Goal: Transaction & Acquisition: Purchase product/service

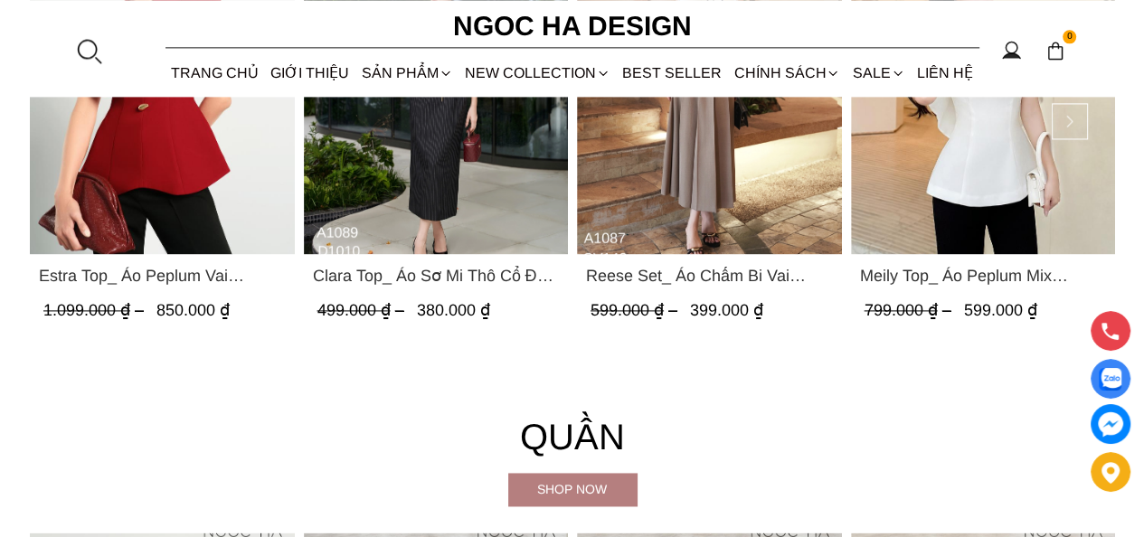
scroll to position [1899, 0]
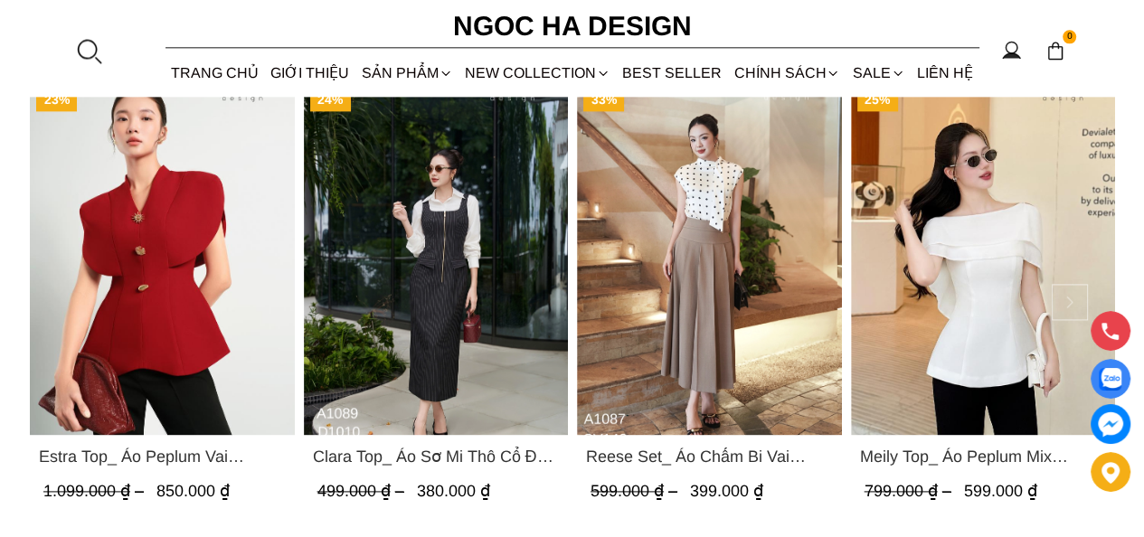
click at [1067, 301] on button at bounding box center [1070, 302] width 36 height 36
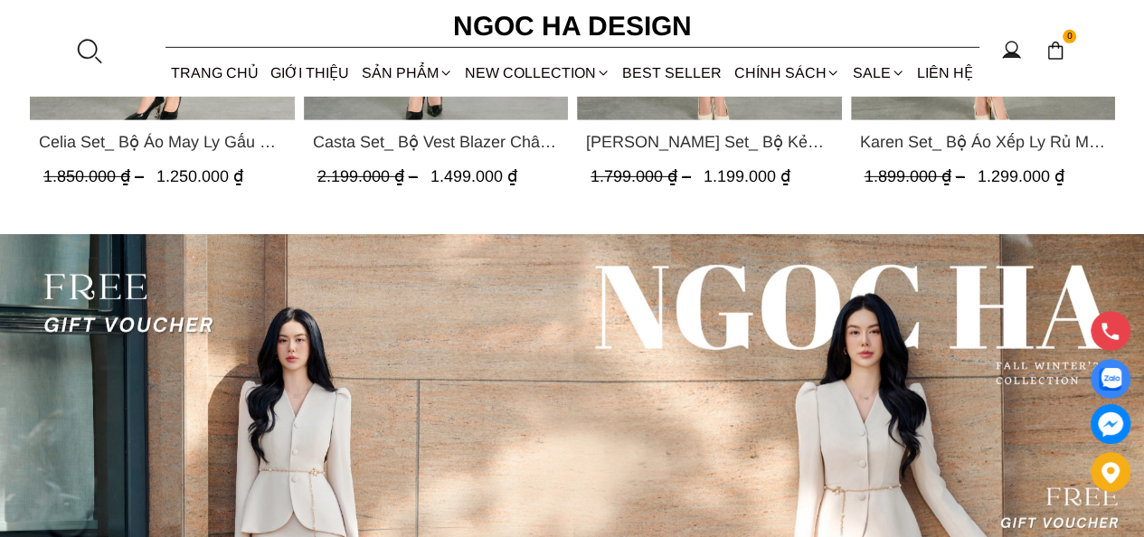
scroll to position [5155, 0]
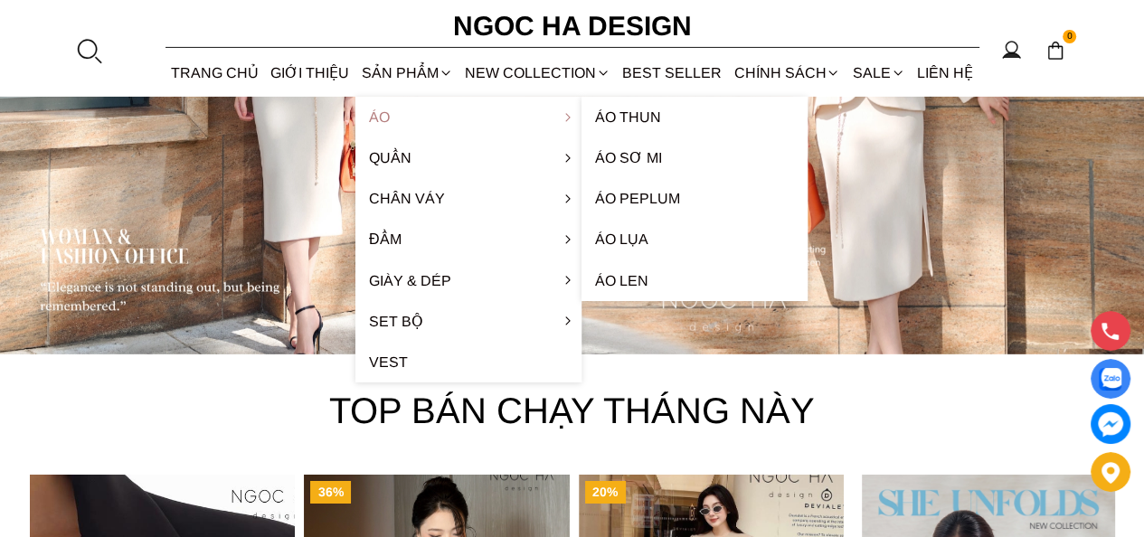
click at [390, 113] on link "Áo" at bounding box center [468, 117] width 226 height 41
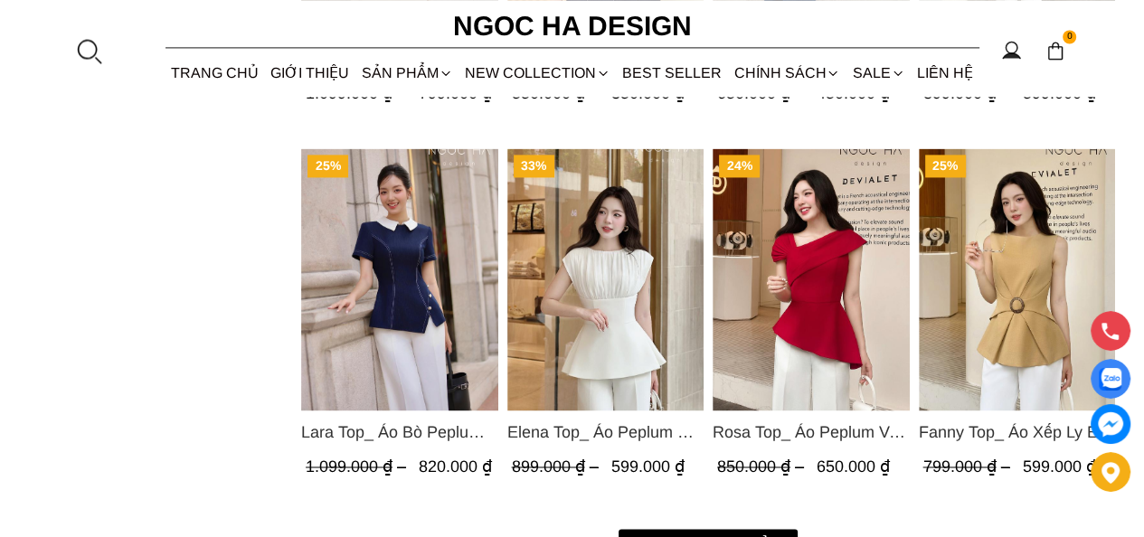
scroll to position [2533, 0]
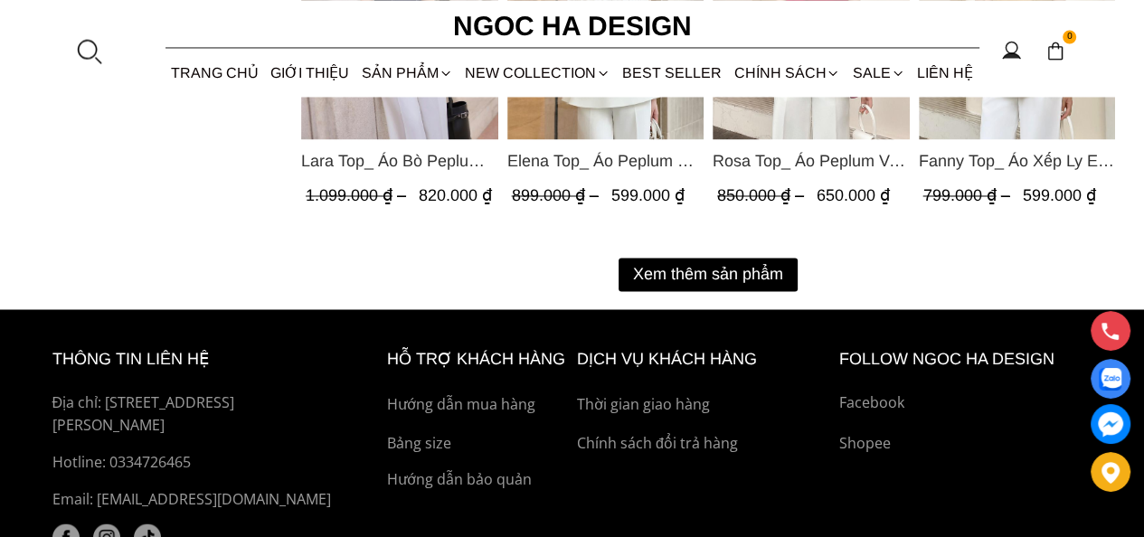
click at [721, 266] on button "Xem thêm sản phẩm" at bounding box center [708, 274] width 179 height 33
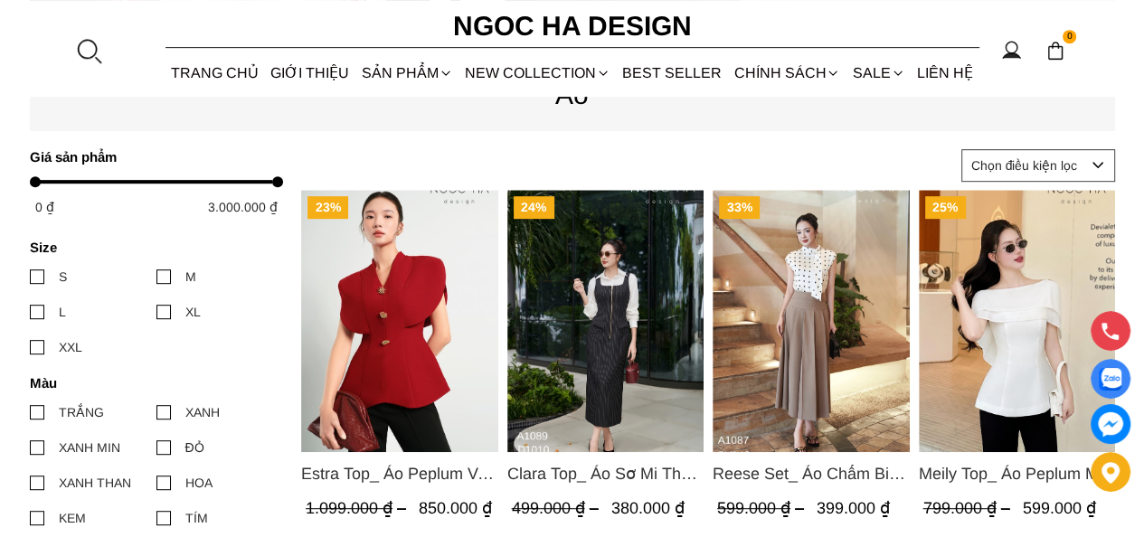
scroll to position [633, 0]
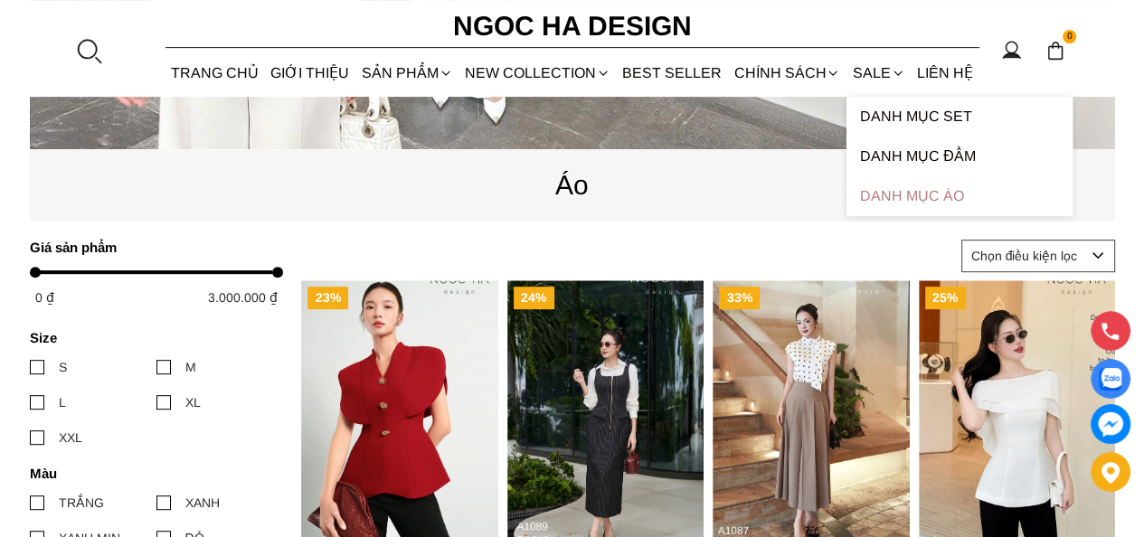
click at [885, 191] on link "Danh Mục Áo" at bounding box center [960, 196] width 226 height 40
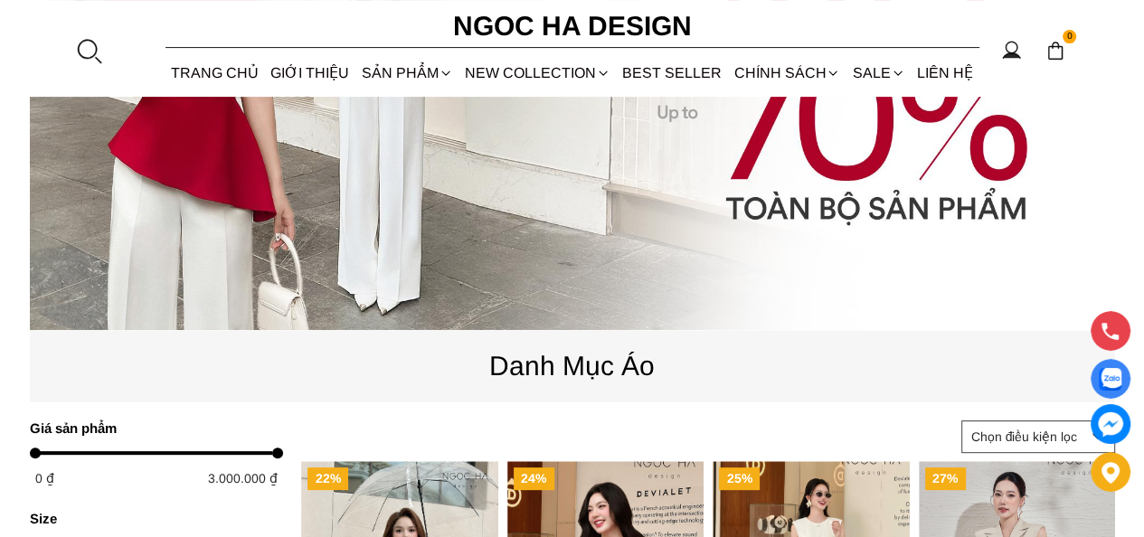
scroll to position [362, 0]
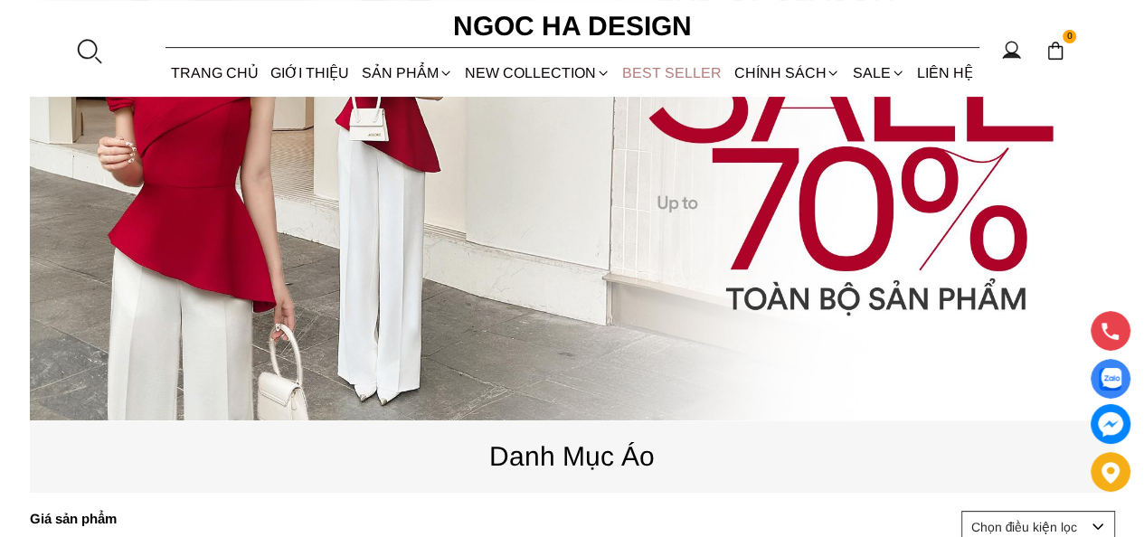
click at [680, 76] on link "BEST SELLER" at bounding box center [672, 73] width 111 height 48
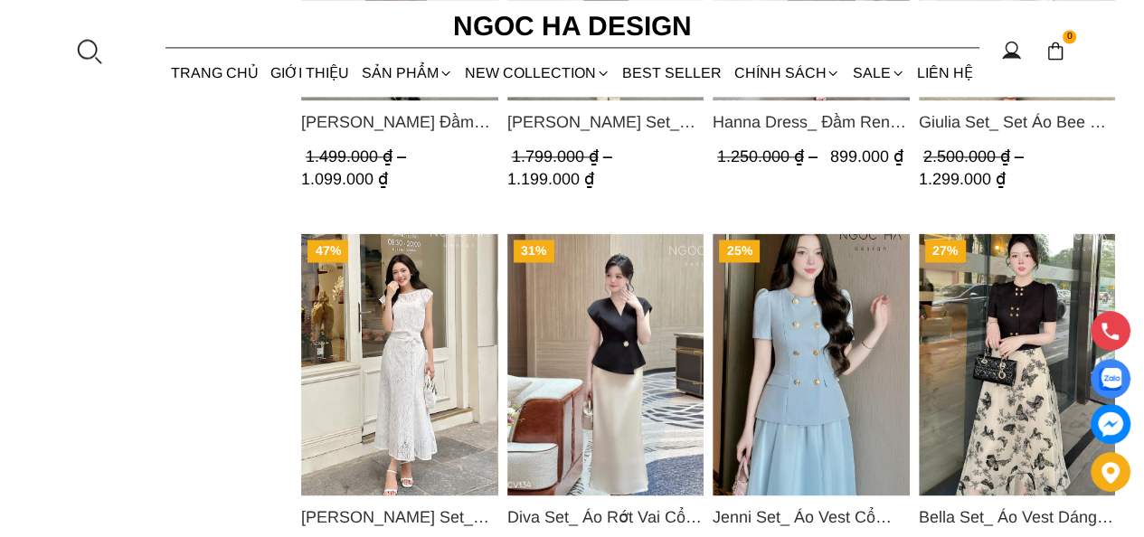
scroll to position [2623, 0]
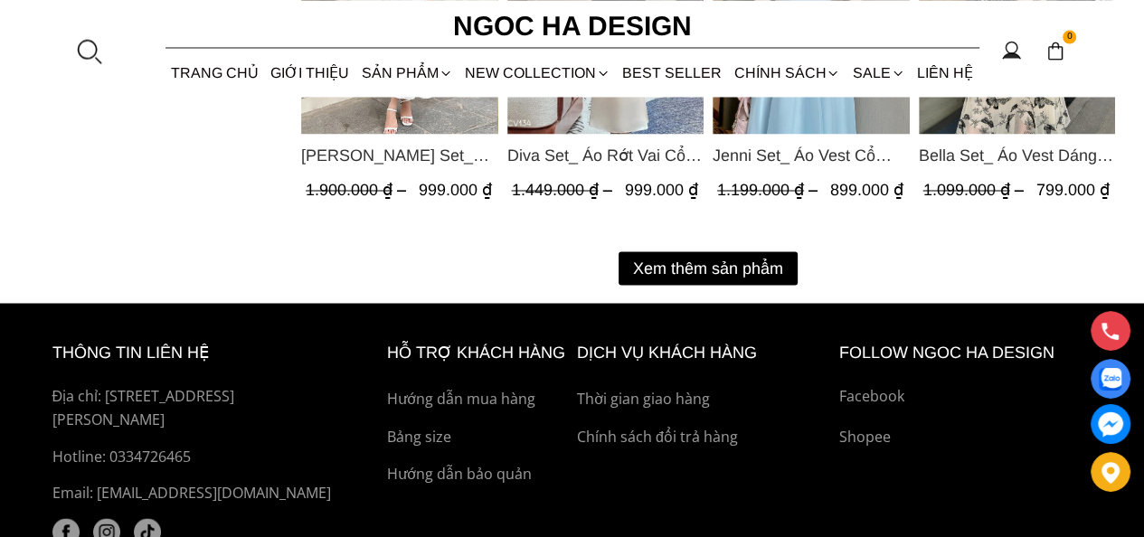
click at [716, 261] on button "Xem thêm sản phẩm" at bounding box center [708, 267] width 179 height 33
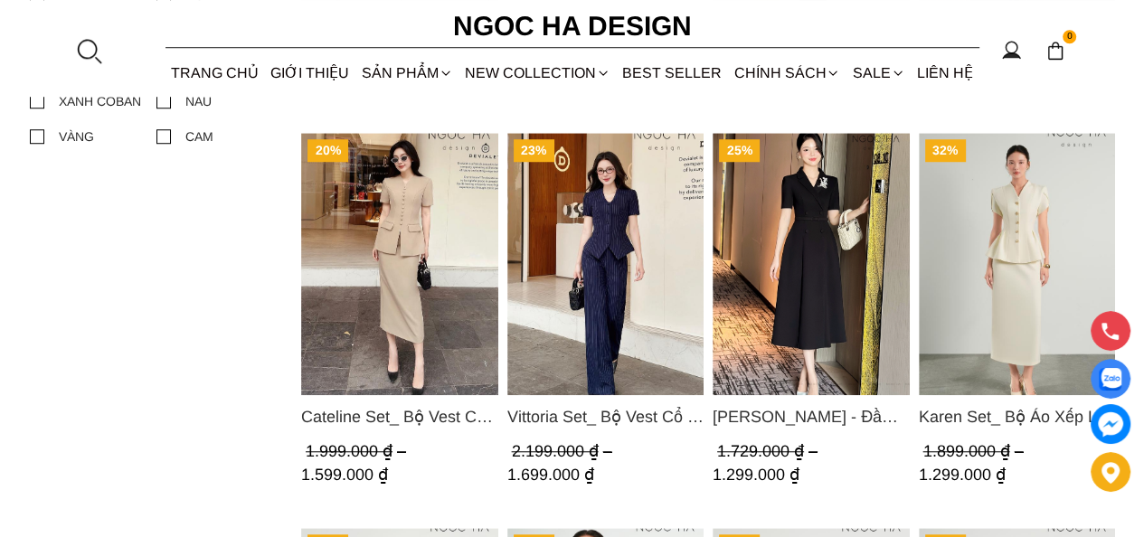
scroll to position [1085, 0]
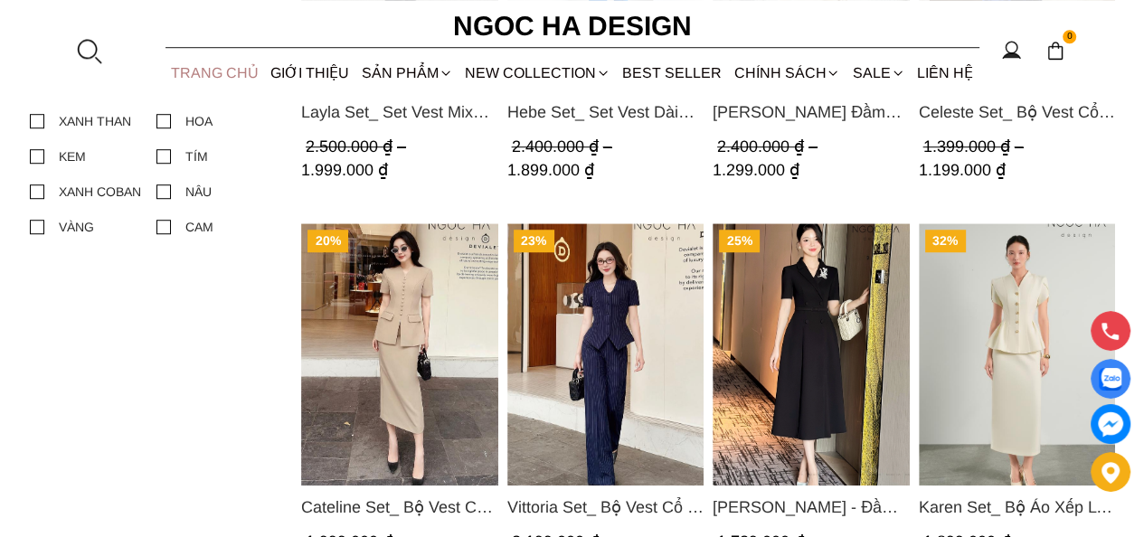
click at [239, 72] on link "TRANG CHỦ" at bounding box center [215, 73] width 99 height 48
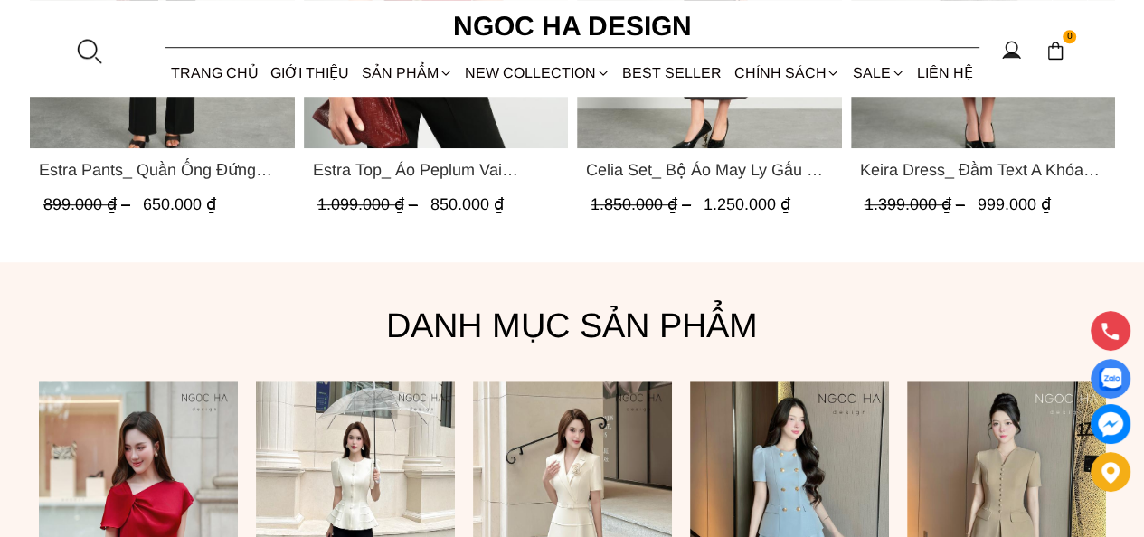
scroll to position [1266, 0]
